Goal: Task Accomplishment & Management: Complete application form

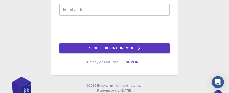
scroll to position [50, 0]
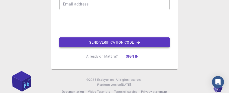
click at [106, 43] on button "Send verification code" at bounding box center [114, 43] width 110 height 10
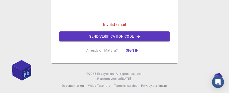
scroll to position [69, 0]
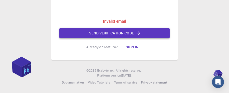
click at [111, 35] on button "Send verification code" at bounding box center [114, 33] width 110 height 10
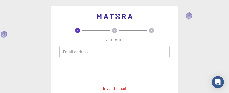
scroll to position [0, 0]
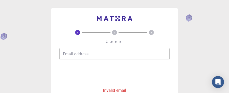
click at [65, 54] on input "Email address" at bounding box center [114, 54] width 110 height 12
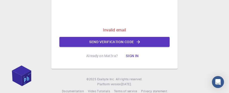
scroll to position [69, 0]
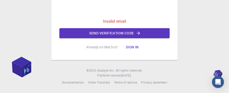
type input "froja57@centrum .cz"
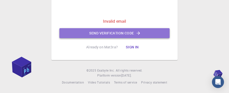
click at [108, 33] on button "Send verification code" at bounding box center [114, 33] width 110 height 10
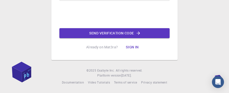
scroll to position [59, 0]
click at [140, 34] on icon "button" at bounding box center [138, 33] width 5 height 5
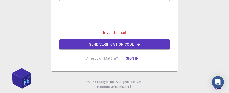
scroll to position [69, 0]
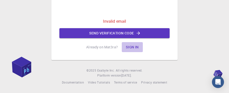
click at [130, 49] on button "Sign in" at bounding box center [132, 47] width 21 height 10
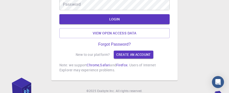
scroll to position [50, 0]
